Goal: Task Accomplishment & Management: Use online tool/utility

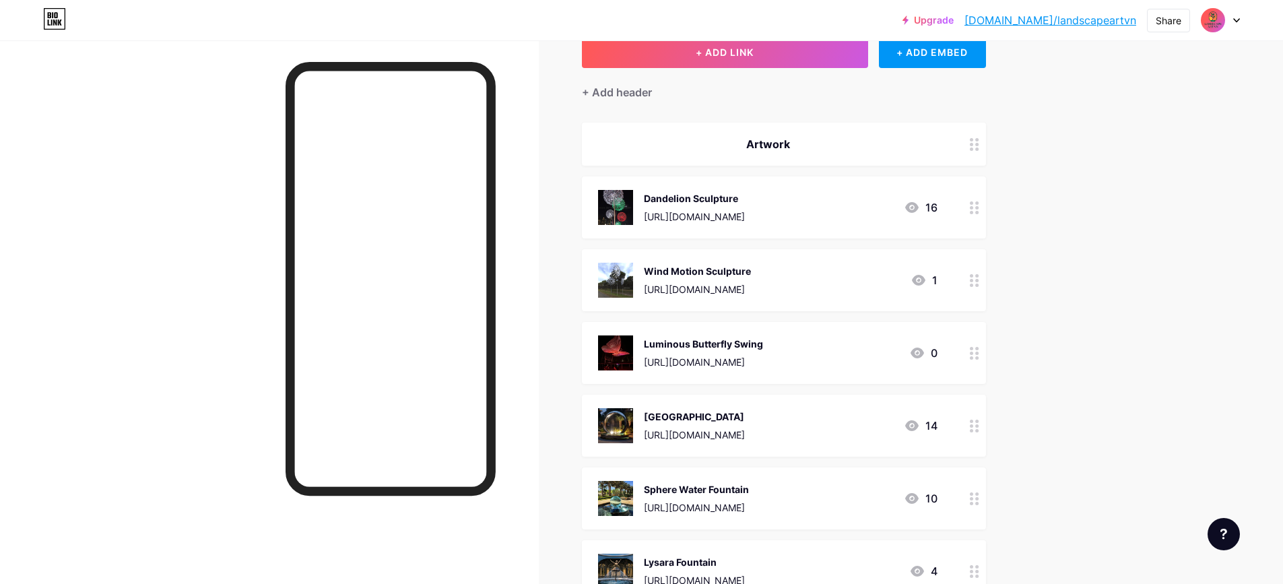
scroll to position [202, 0]
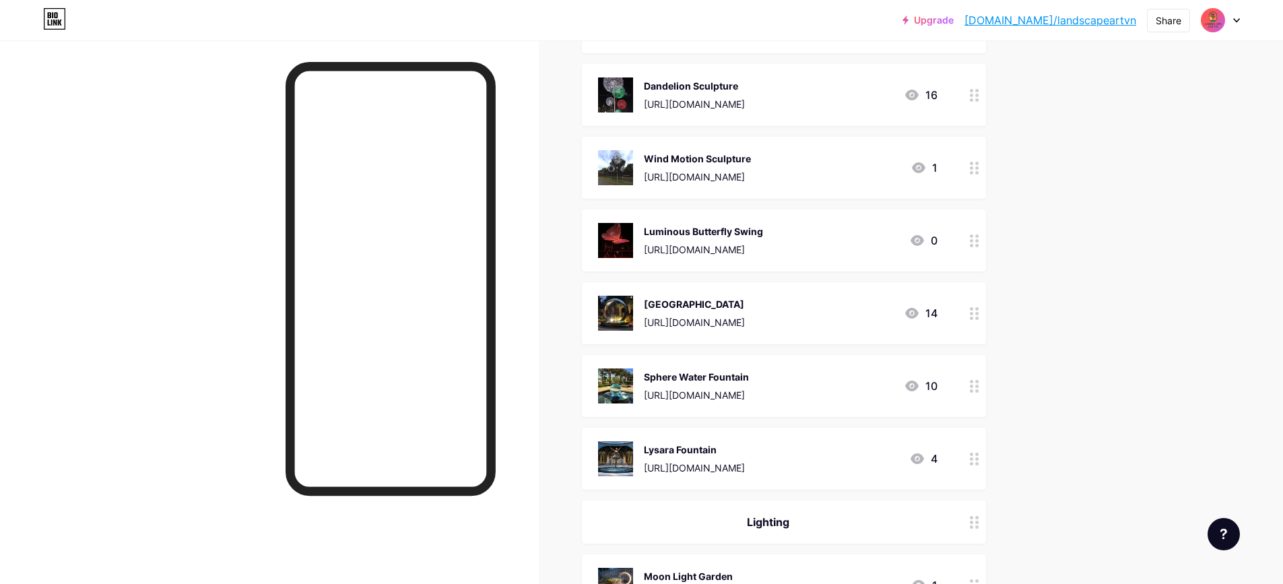
click at [979, 236] on circle at bounding box center [976, 235] width 3 height 3
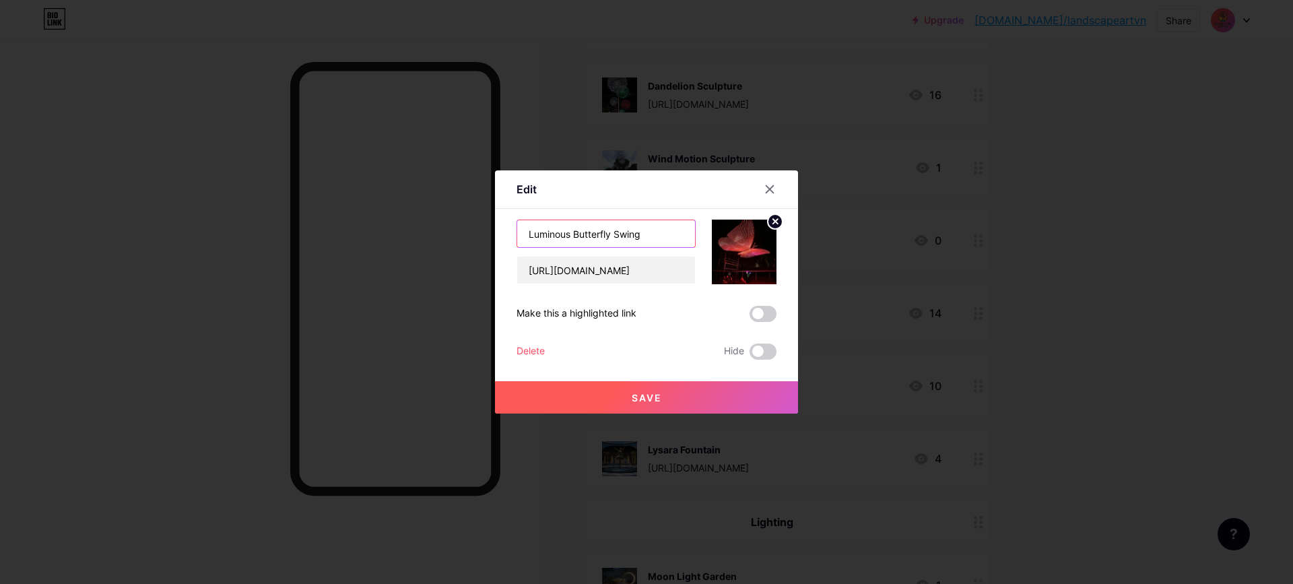
drag, startPoint x: 568, startPoint y: 232, endPoint x: 419, endPoint y: 226, distance: 149.0
click at [419, 226] on div "Edit Content YouTube Play YouTube video without leaving your page. ADD Vimeo Pl…" at bounding box center [646, 292] width 1293 height 584
type input "Butterfly Swing"
click at [761, 313] on span at bounding box center [763, 314] width 27 height 16
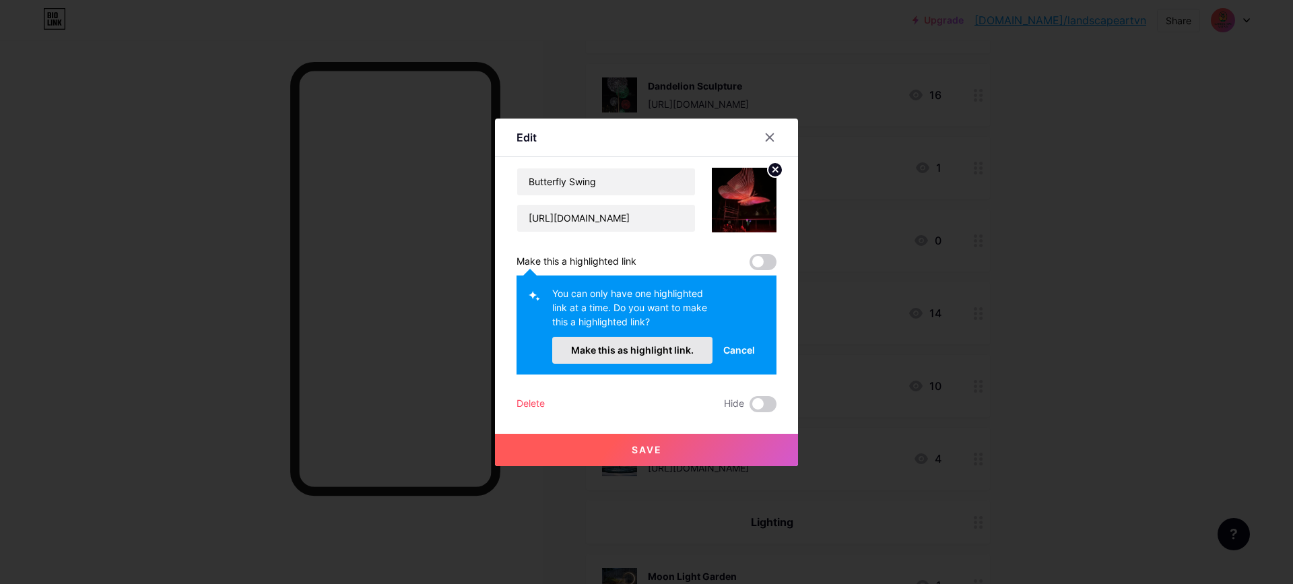
click at [662, 339] on button "Make this as highlight link." at bounding box center [632, 350] width 160 height 27
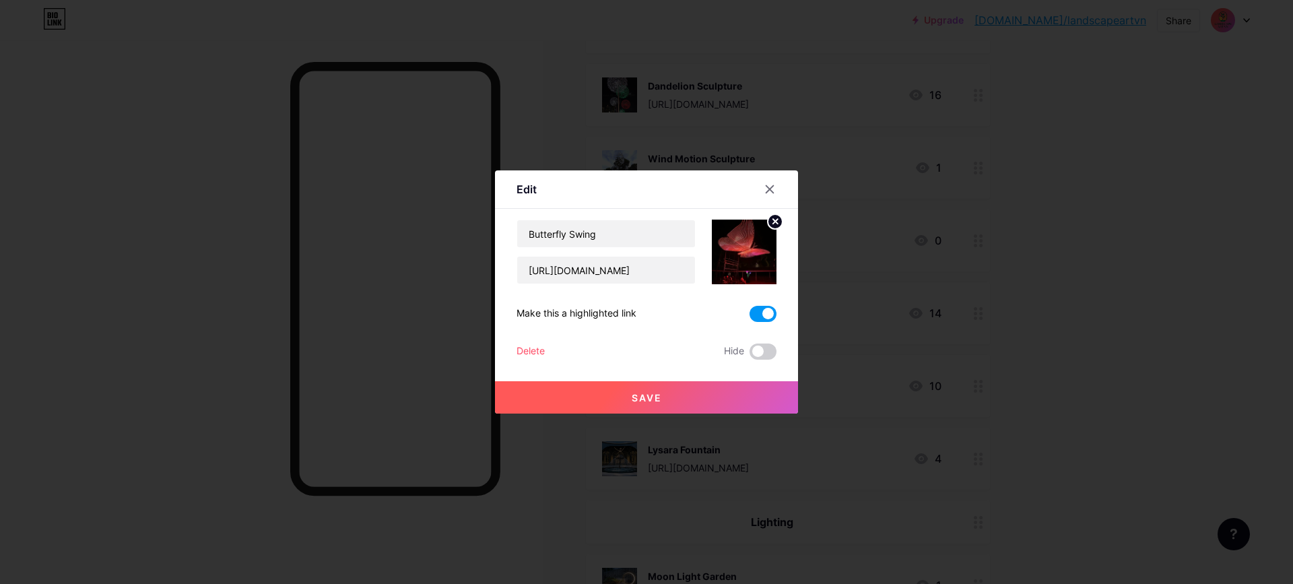
click at [701, 393] on button "Save" at bounding box center [646, 397] width 303 height 32
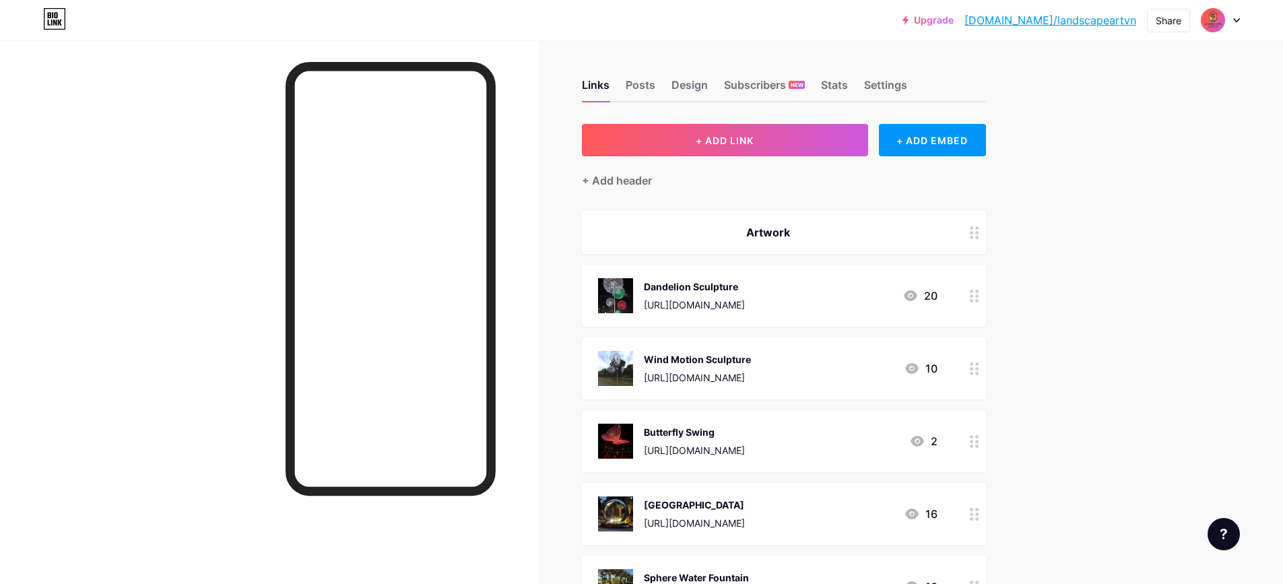
scroll to position [0, 0]
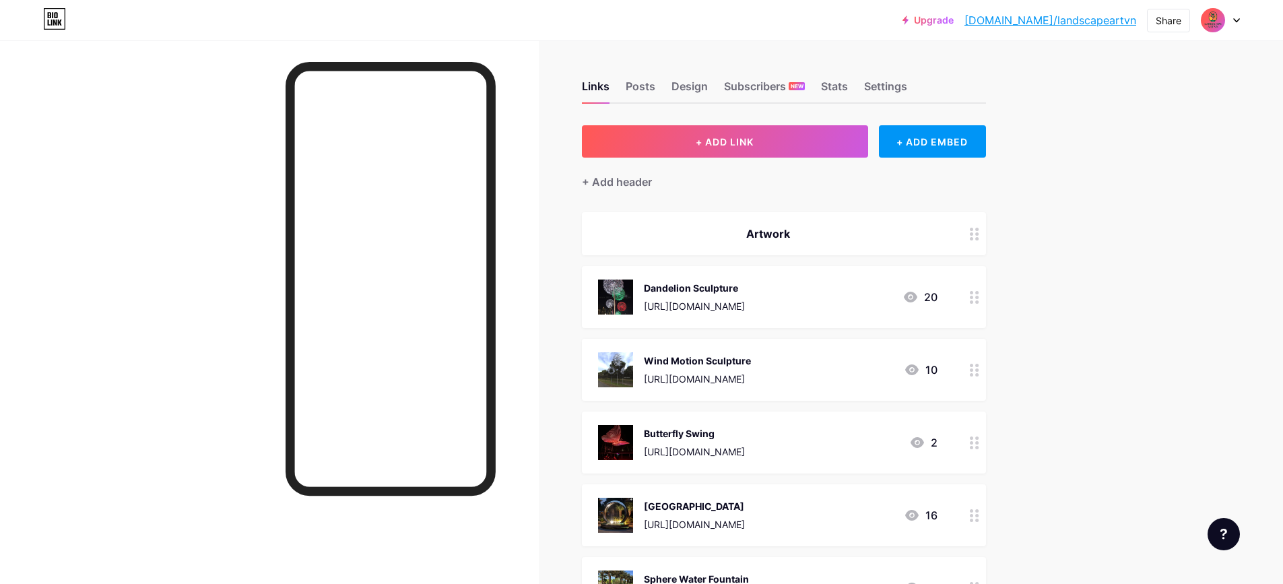
drag, startPoint x: 748, startPoint y: 288, endPoint x: 645, endPoint y: 291, distance: 102.4
click at [645, 291] on div "Dandelion Sculpture https://s.click.aliexpress.com/e/_onmdr6D" at bounding box center [671, 297] width 147 height 35
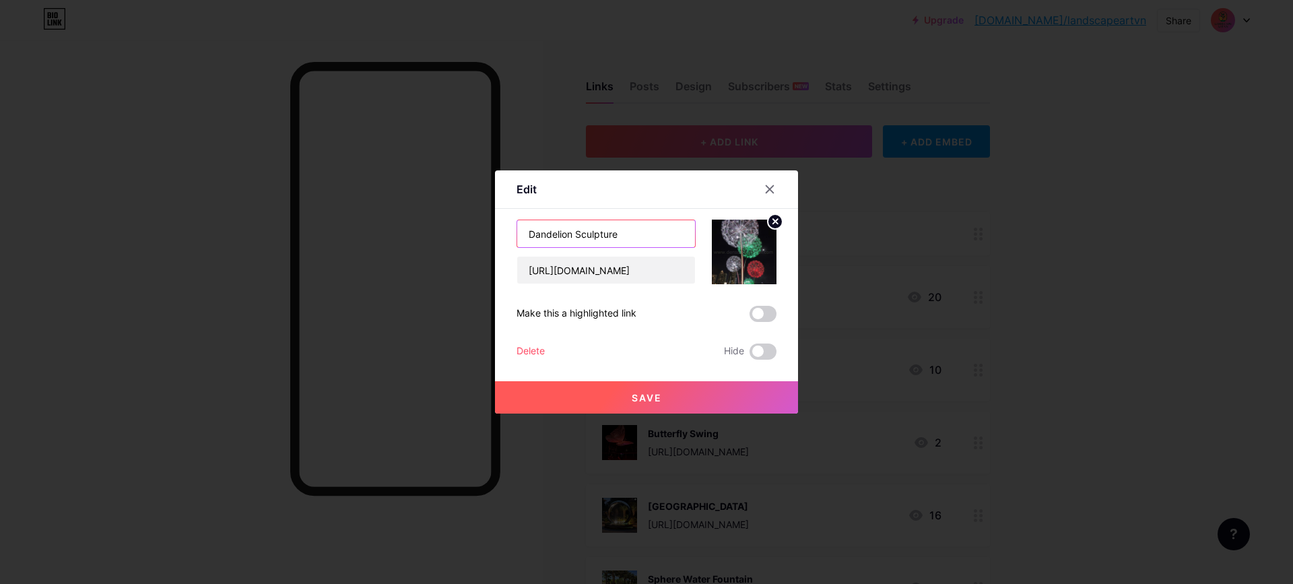
drag, startPoint x: 398, startPoint y: 228, endPoint x: 334, endPoint y: 228, distance: 64.0
click at [329, 228] on div "Edit Content YouTube Play YouTube video without leaving your page. ADD Vimeo Pl…" at bounding box center [646, 292] width 1293 height 584
click at [767, 193] on icon at bounding box center [770, 189] width 7 height 7
